Goal: Communication & Community: Connect with others

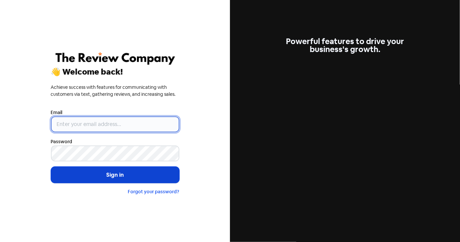
type input "[PERSON_NAME][EMAIL_ADDRESS][DOMAIN_NAME]"
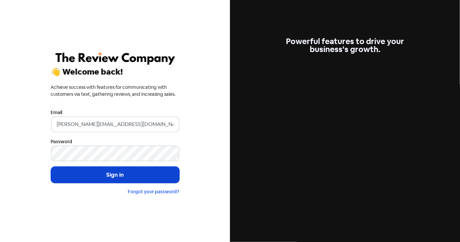
click at [105, 177] on button "Sign in" at bounding box center [115, 175] width 129 height 17
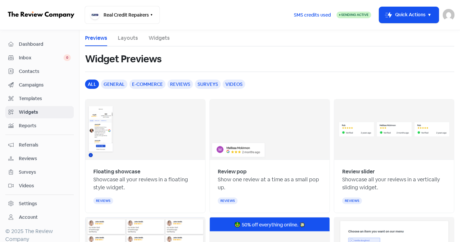
click at [43, 59] on span "Inbox" at bounding box center [41, 57] width 45 height 7
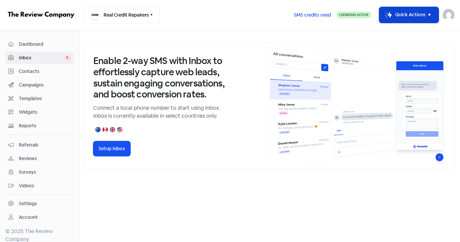
click at [431, 16] on icon "button" at bounding box center [430, 15] width 8 height 8
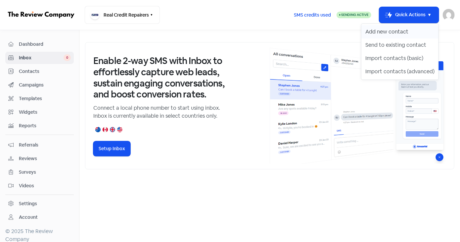
click at [393, 31] on button "Add new contact" at bounding box center [400, 31] width 77 height 13
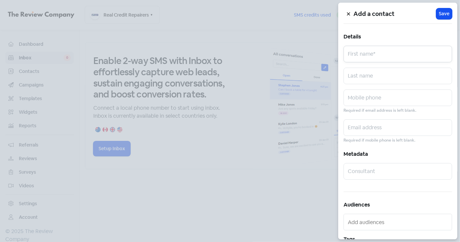
drag, startPoint x: 359, startPoint y: 52, endPoint x: 318, endPoint y: 15, distance: 55.1
click at [359, 52] on input "text" at bounding box center [398, 54] width 109 height 17
paste input "[PERSON_NAME]"
drag, startPoint x: 369, startPoint y: 57, endPoint x: 426, endPoint y: 59, distance: 57.7
click at [426, 59] on input "[PERSON_NAME]" at bounding box center [398, 54] width 109 height 17
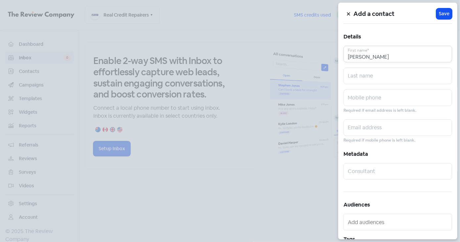
type input "[PERSON_NAME]"
click at [364, 75] on input "text" at bounding box center [398, 76] width 109 height 17
paste input "GALUMALEMANA"
type input "GALUMALEMANA"
click at [379, 55] on input "[PERSON_NAME]" at bounding box center [398, 54] width 109 height 17
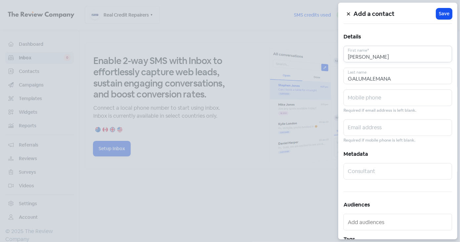
type input "[PERSON_NAME]"
click at [368, 96] on input "text" at bounding box center [398, 97] width 109 height 17
paste input "0424771815"
type input "0424771815"
click at [358, 126] on input "text" at bounding box center [398, 127] width 109 height 17
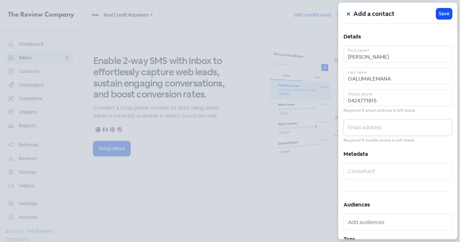
paste input "[PERSON_NAME][EMAIL_ADDRESS][DOMAIN_NAME]"
type input "[PERSON_NAME][EMAIL_ADDRESS][DOMAIN_NAME]"
click at [440, 14] on span "Save" at bounding box center [444, 13] width 11 height 7
